Goal: Information Seeking & Learning: Learn about a topic

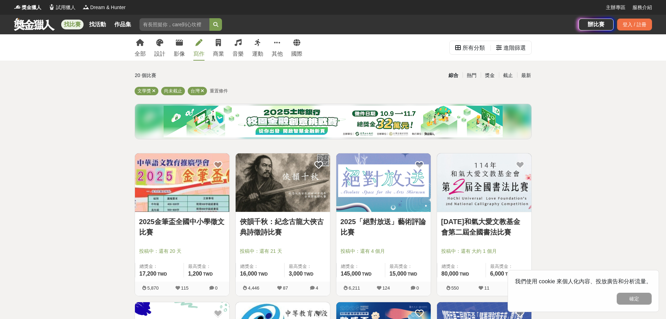
click at [199, 54] on div "寫作" at bounding box center [198, 54] width 11 height 8
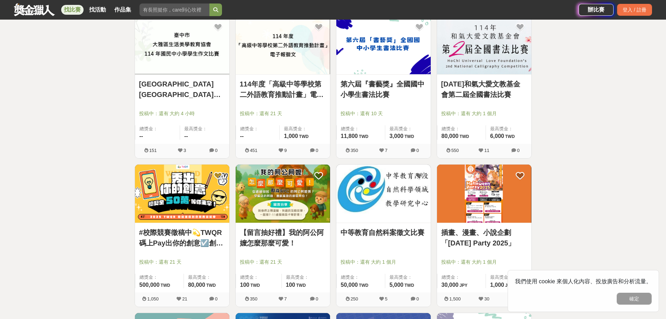
scroll to position [700, 0]
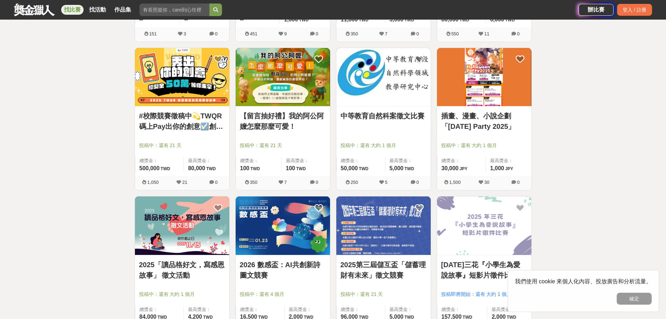
click at [483, 115] on link "插畫、漫畫、小說企劃「[DATE] Party 2025」" at bounding box center [484, 121] width 86 height 21
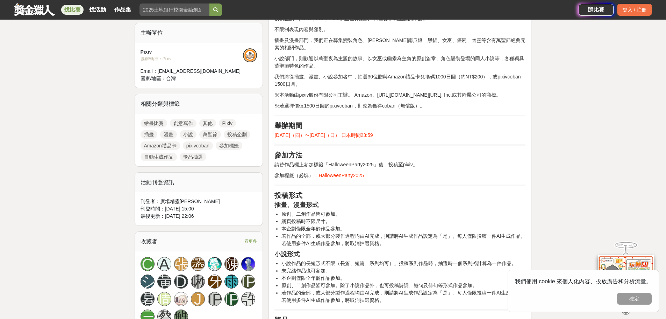
scroll to position [350, 0]
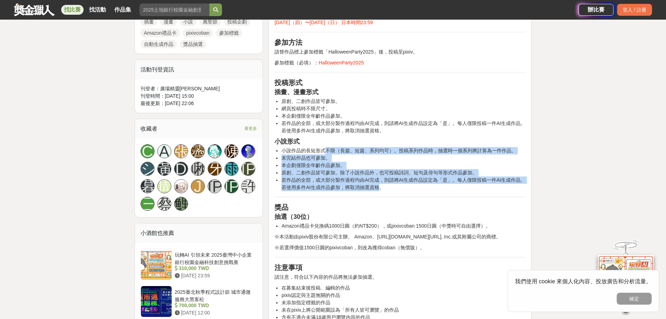
drag, startPoint x: 328, startPoint y: 159, endPoint x: 378, endPoint y: 195, distance: 60.9
click at [378, 191] on ul "小說作品的長短形式不限（長篇、短篇、系列均可）。投稿系列作品時，抽選時一個系列將計算為一件作品。 未完結作品也可參加。 本企劃僅限全年齡作品參加。 原創、二創…" at bounding box center [400, 169] width 251 height 44
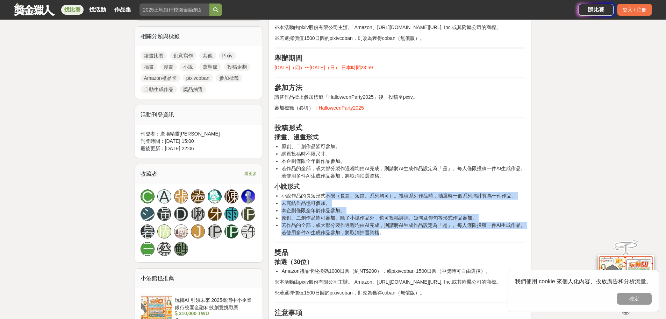
scroll to position [233, 0]
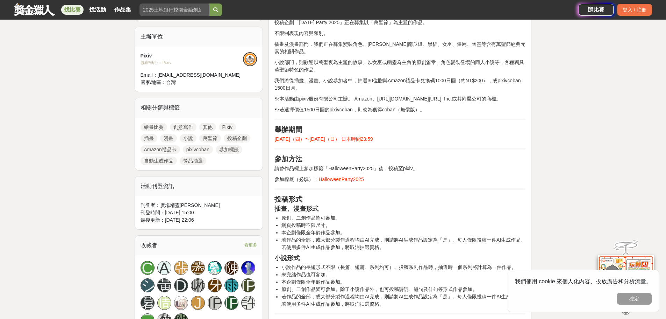
click at [418, 203] on h2 "投稿形式" at bounding box center [400, 199] width 251 height 8
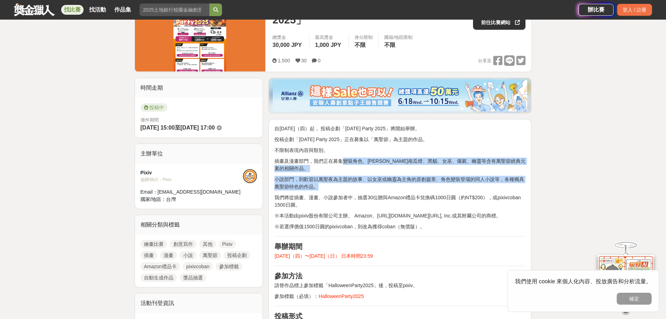
drag, startPoint x: 341, startPoint y: 161, endPoint x: 523, endPoint y: 183, distance: 183.6
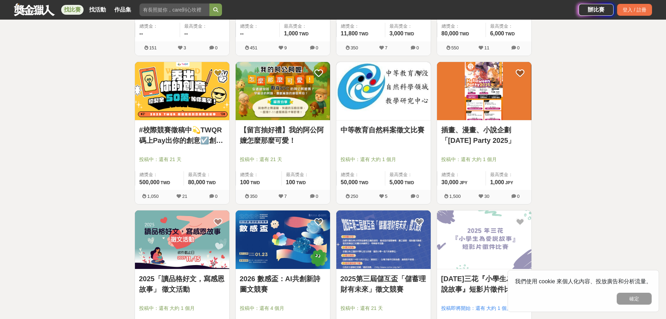
scroll to position [700, 0]
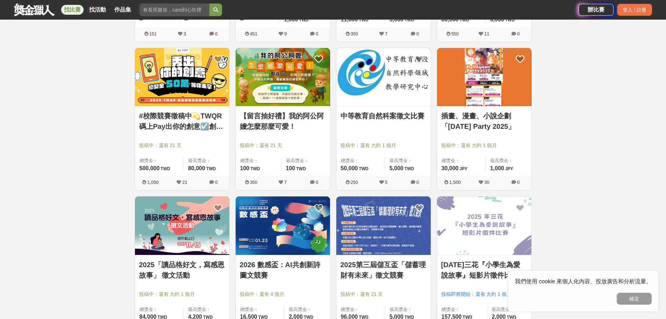
click at [496, 131] on link "插畫、漫畫、小說企劃「[DATE] Party 2025」" at bounding box center [484, 121] width 86 height 21
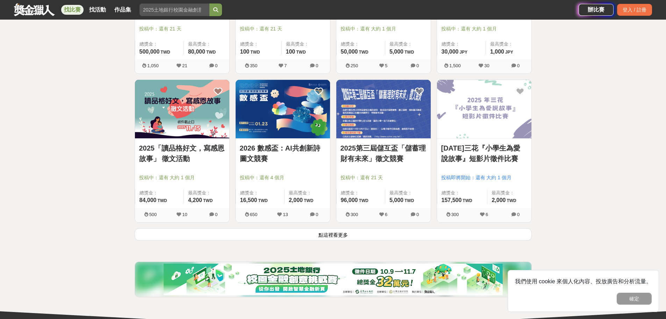
scroll to position [923, 0]
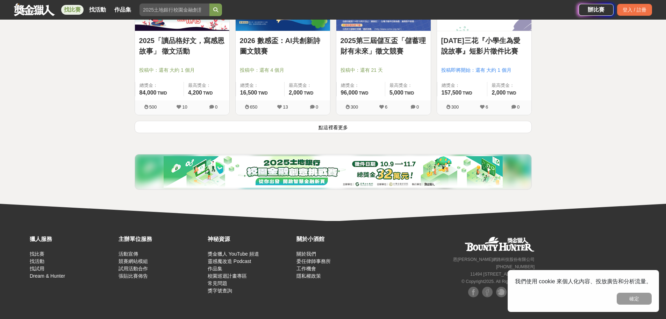
click at [331, 127] on button "點這裡看更多" at bounding box center [333, 127] width 397 height 12
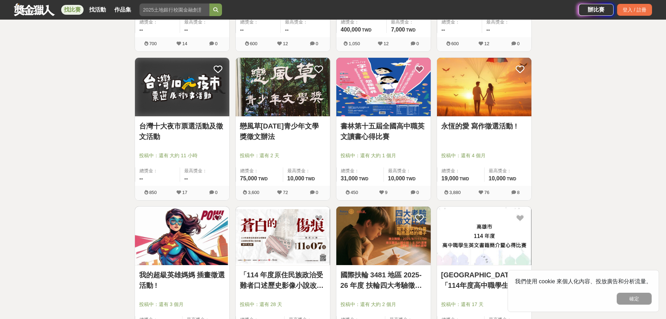
scroll to position [1739, 0]
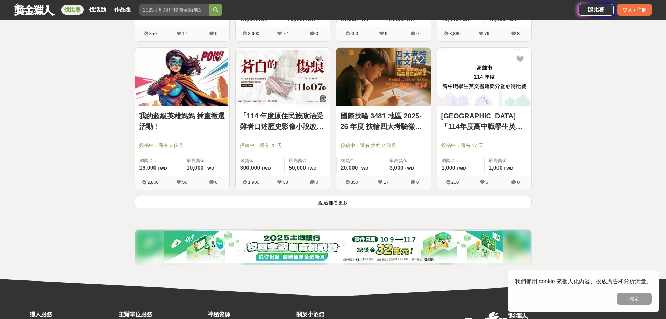
click at [369, 202] on button "點這裡看更多" at bounding box center [333, 202] width 397 height 12
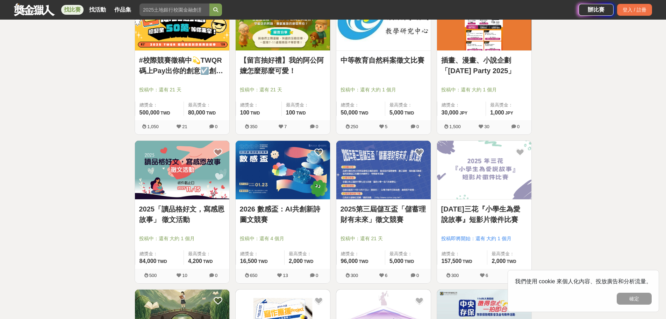
scroll to position [574, 0]
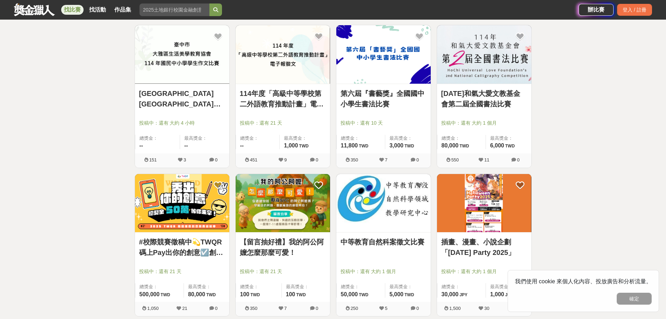
click at [489, 222] on img at bounding box center [484, 203] width 94 height 58
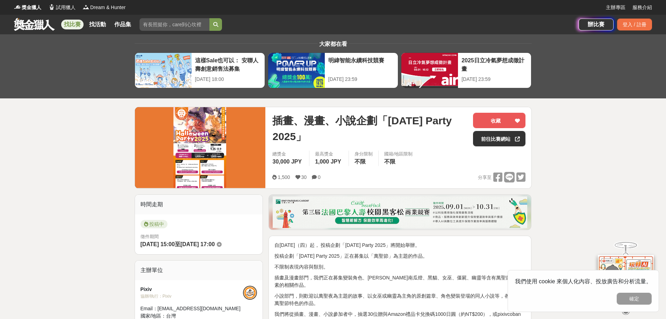
scroll to position [233, 0]
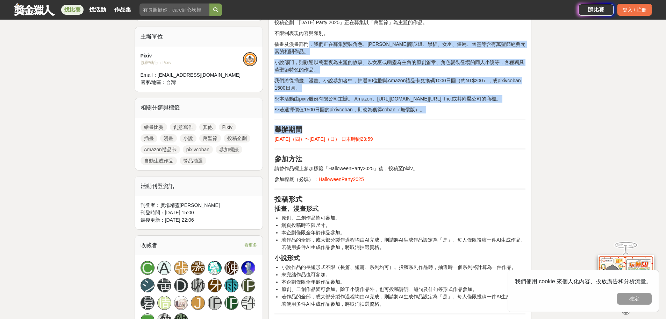
drag, startPoint x: 311, startPoint y: 41, endPoint x: 379, endPoint y: 131, distance: 112.6
click at [379, 131] on div "自[DATE]（四）起， 投稿企劃「[DATE] Party 2025」將開始舉辦。 投稿企劃「[DATE] Party 2025」正在募集以「萬聖節」為主題…" at bounding box center [400, 255] width 251 height 495
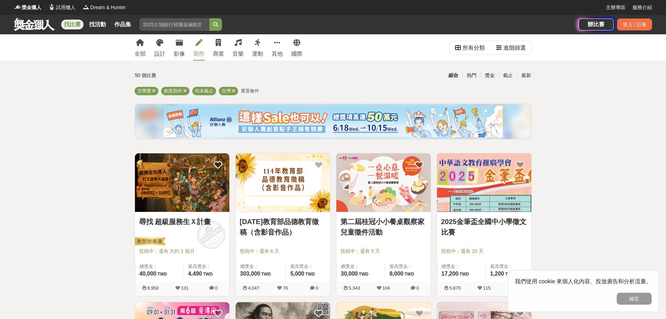
click at [205, 204] on img at bounding box center [182, 182] width 94 height 58
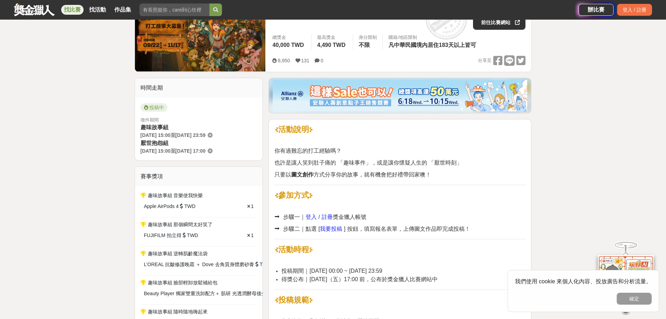
scroll to position [233, 0]
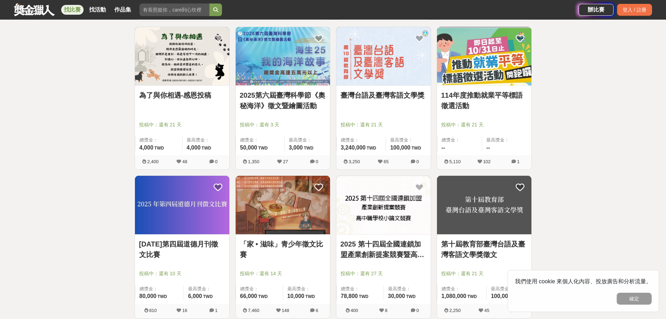
scroll to position [1283, 0]
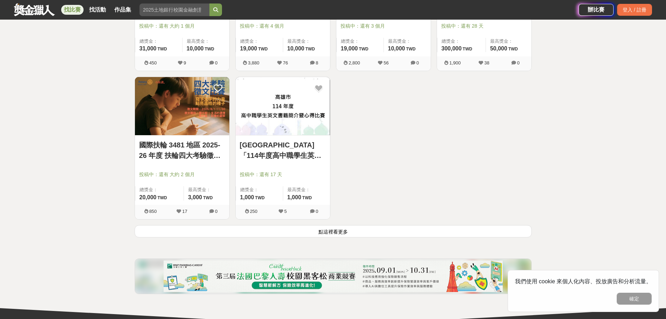
scroll to position [2854, 0]
